Goal: Check status

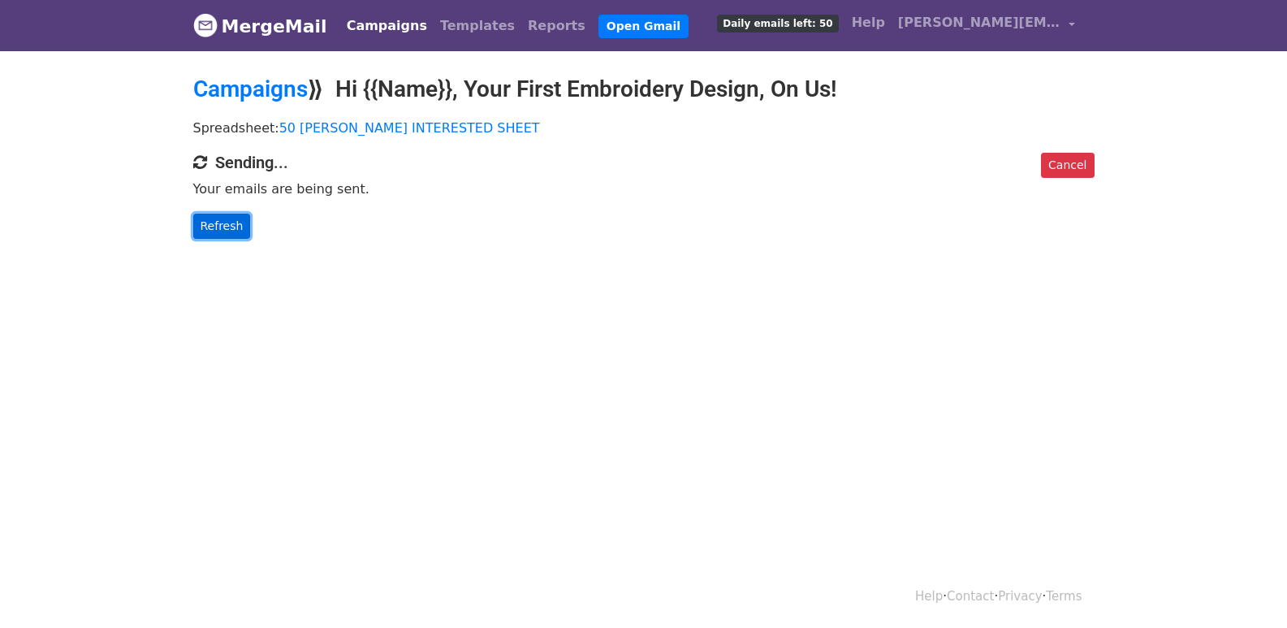
click at [214, 221] on link "Refresh" at bounding box center [222, 226] width 58 height 25
click at [228, 223] on link "Refresh" at bounding box center [222, 226] width 58 height 25
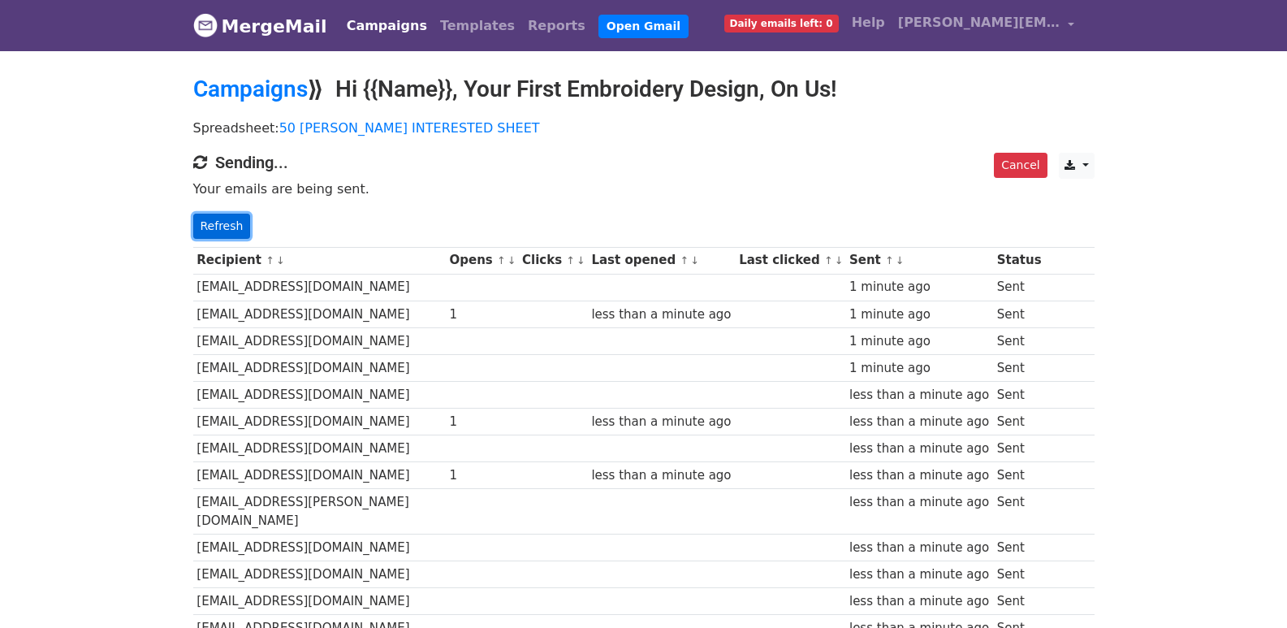
click at [200, 218] on link "Refresh" at bounding box center [222, 226] width 58 height 25
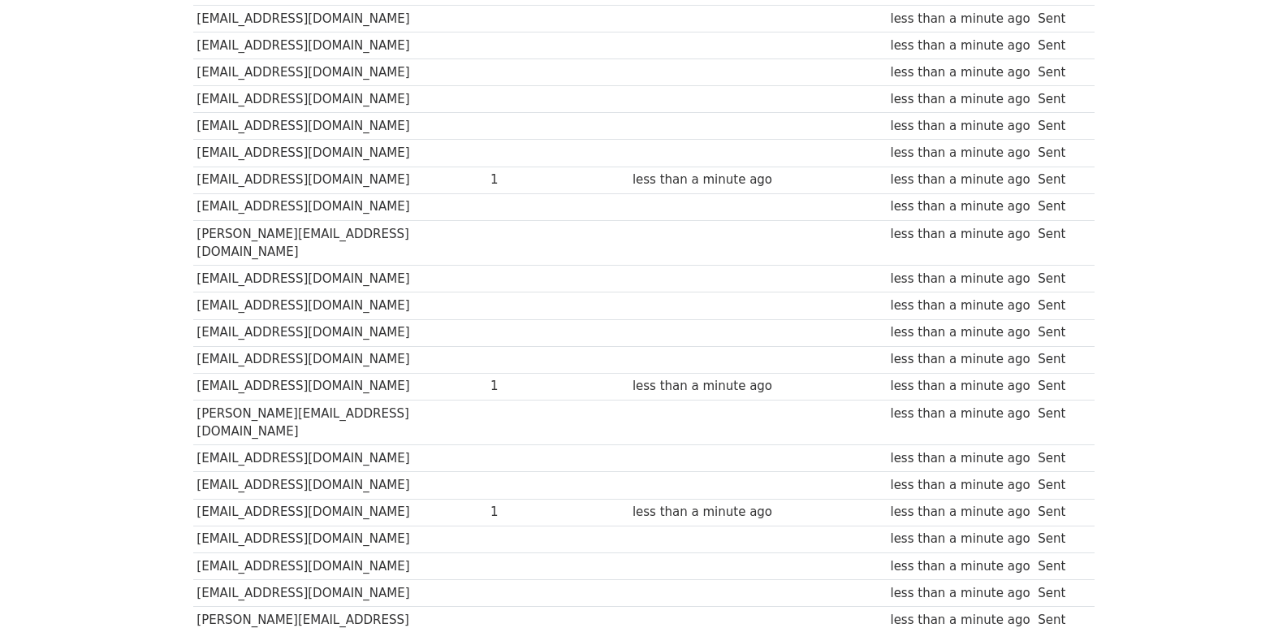
scroll to position [1083, 0]
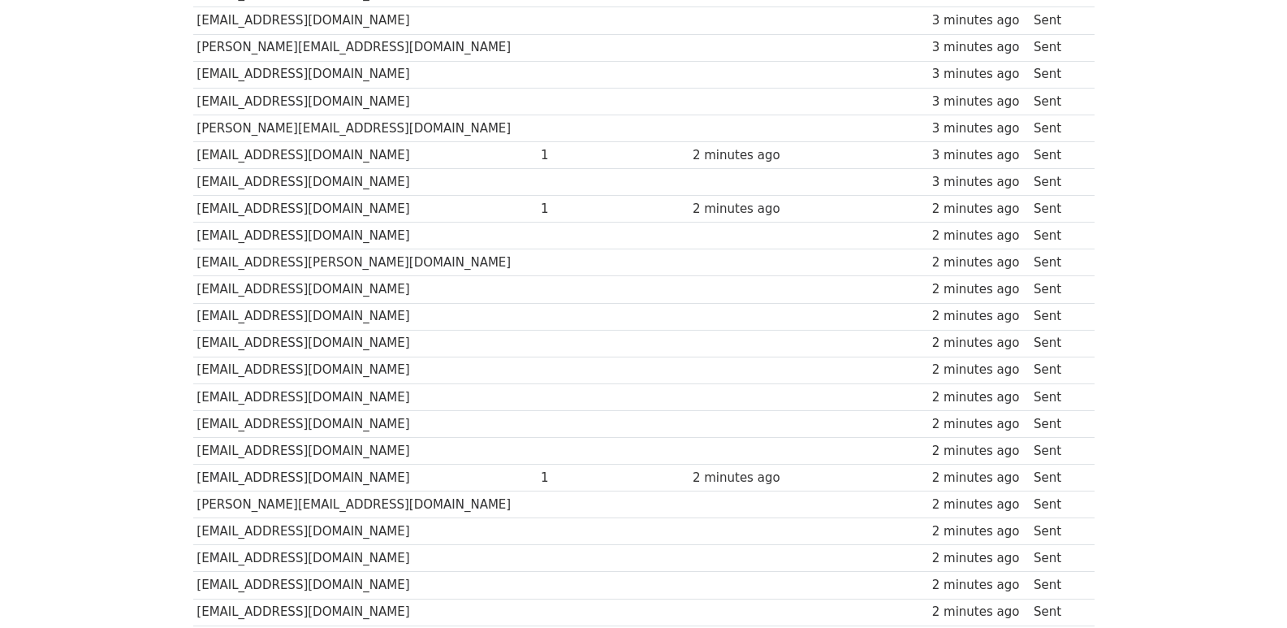
scroll to position [237, 0]
